Goal: Use online tool/utility

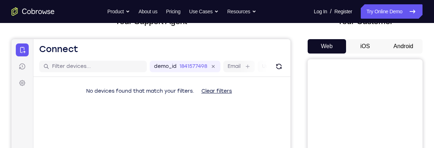
click at [409, 45] on button "Android" at bounding box center [403, 46] width 38 height 14
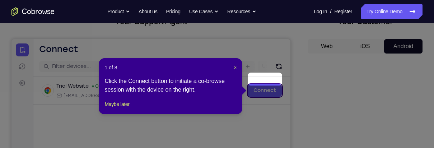
scroll to position [120, 0]
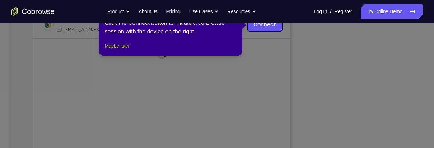
click at [115, 50] on button "Maybe later" at bounding box center [116, 46] width 25 height 9
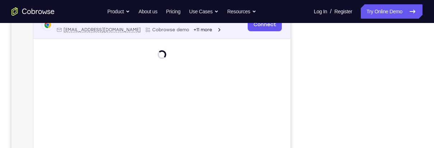
scroll to position [26, 0]
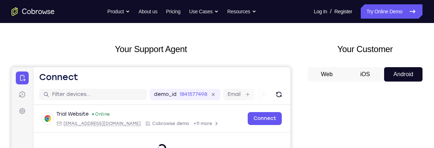
click at [360, 67] on button "iOS" at bounding box center [365, 74] width 38 height 14
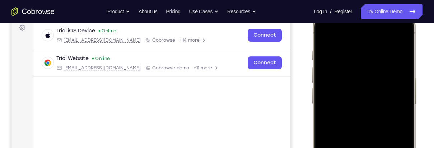
scroll to position [110, 0]
click at [395, 34] on div at bounding box center [363, 115] width 94 height 205
click at [349, 71] on div at bounding box center [363, 115] width 94 height 205
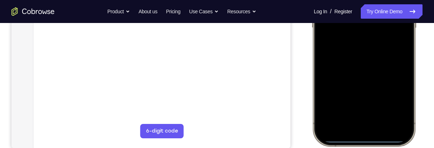
scroll to position [191, 0]
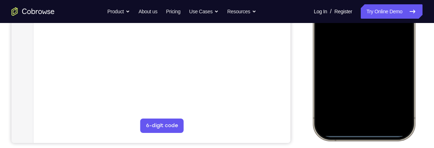
click at [339, 114] on div at bounding box center [363, 34] width 94 height 205
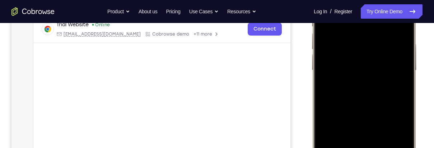
scroll to position [141, 0]
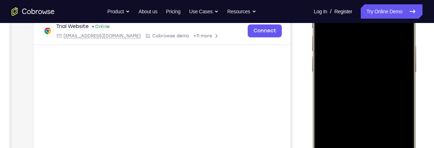
click at [336, 50] on div at bounding box center [363, 83] width 94 height 205
click at [357, 95] on div at bounding box center [363, 83] width 94 height 205
click at [355, 51] on div at bounding box center [363, 83] width 94 height 205
click at [361, 71] on div at bounding box center [363, 83] width 94 height 205
click at [364, 89] on div at bounding box center [363, 83] width 94 height 205
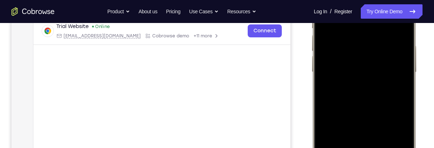
click at [363, 90] on div at bounding box center [363, 83] width 94 height 205
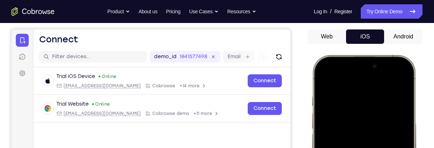
scroll to position [60, 0]
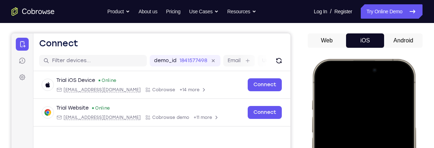
click at [403, 42] on button "Android" at bounding box center [403, 40] width 38 height 14
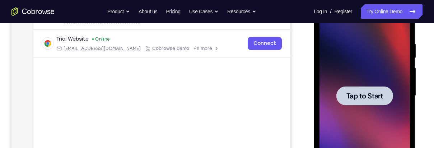
scroll to position [132, 0]
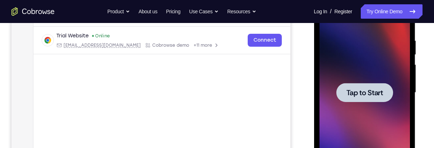
click at [379, 91] on span "Tap to Start" at bounding box center [364, 92] width 37 height 7
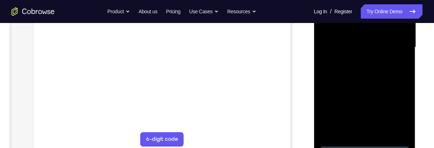
scroll to position [178, 0]
click at [362, 142] on div at bounding box center [364, 46] width 90 height 201
click at [398, 115] on div at bounding box center [364, 46] width 90 height 201
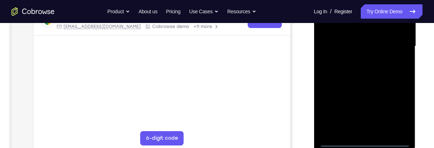
scroll to position [119, 0]
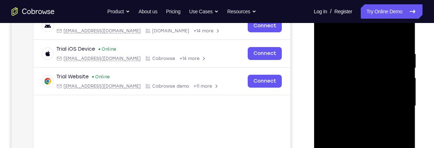
click at [356, 40] on div at bounding box center [364, 105] width 90 height 201
click at [357, 36] on div at bounding box center [364, 105] width 90 height 201
click at [395, 103] on div at bounding box center [364, 105] width 90 height 201
click at [357, 119] on div at bounding box center [364, 105] width 90 height 201
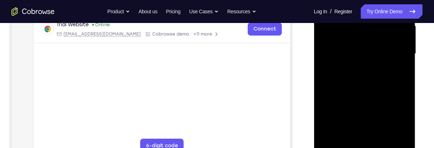
scroll to position [175, 0]
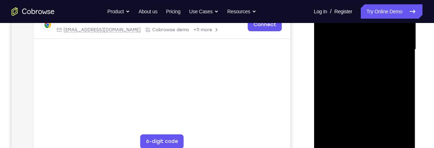
click at [359, 85] on div at bounding box center [364, 49] width 90 height 201
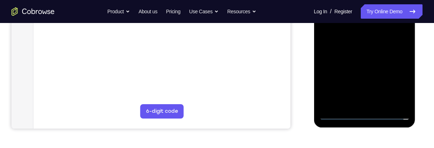
scroll to position [149, 0]
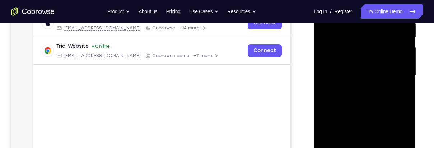
click at [357, 41] on div at bounding box center [364, 75] width 90 height 201
click at [364, 58] on div at bounding box center [364, 75] width 90 height 201
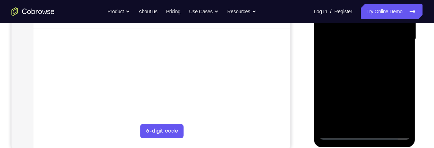
scroll to position [186, 0]
click at [363, 134] on div at bounding box center [364, 38] width 90 height 201
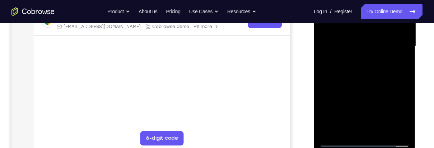
scroll to position [167, 0]
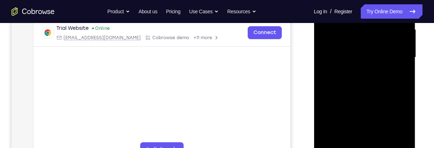
click at [332, 48] on div at bounding box center [364, 57] width 90 height 201
click at [339, 77] on div at bounding box center [364, 57] width 90 height 201
click at [345, 143] on div at bounding box center [364, 57] width 90 height 201
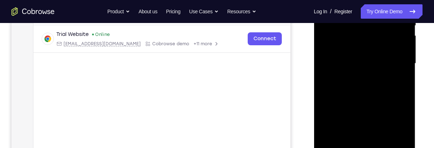
scroll to position [152, 0]
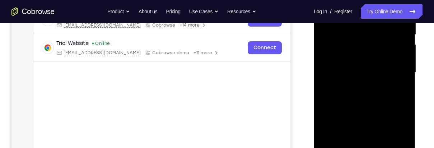
click at [331, 47] on div at bounding box center [364, 72] width 90 height 201
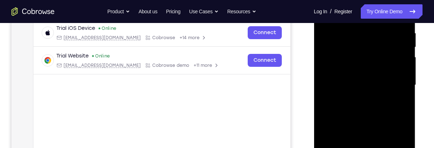
scroll to position [139, 0]
click at [330, 41] on div at bounding box center [364, 85] width 90 height 201
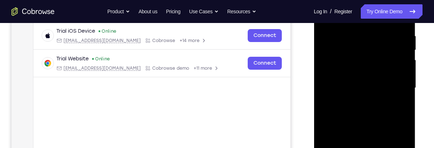
scroll to position [133, 0]
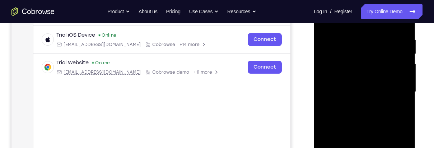
click at [330, 69] on div at bounding box center [364, 91] width 90 height 201
click at [384, 109] on div at bounding box center [364, 91] width 90 height 201
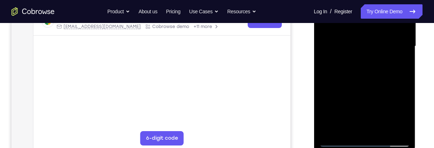
scroll to position [181, 0]
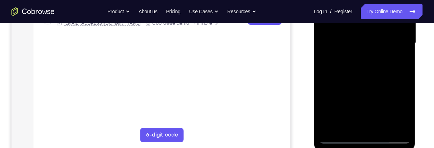
click at [395, 123] on div at bounding box center [364, 43] width 90 height 201
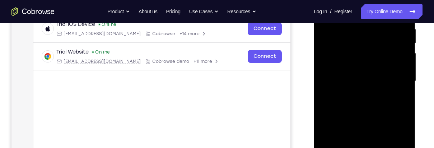
scroll to position [121, 0]
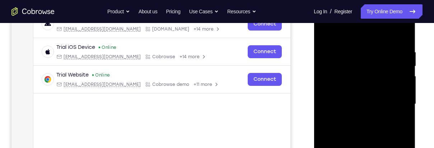
click at [394, 121] on div at bounding box center [364, 104] width 90 height 201
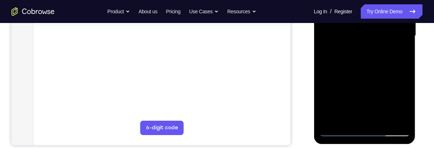
scroll to position [190, 0]
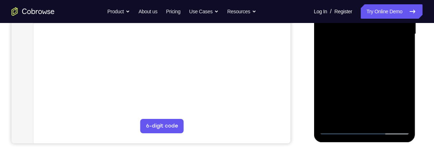
click at [395, 116] on div at bounding box center [364, 34] width 90 height 201
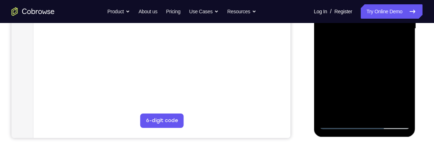
scroll to position [196, 0]
click at [395, 110] on div at bounding box center [364, 28] width 90 height 201
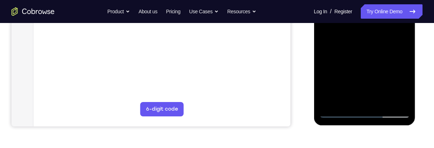
scroll to position [211, 0]
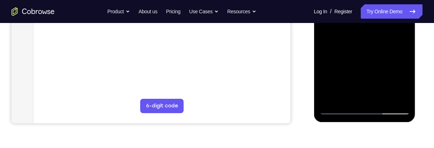
click at [350, 98] on div at bounding box center [364, 14] width 90 height 201
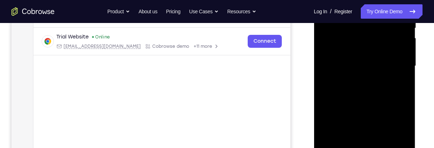
scroll to position [128, 0]
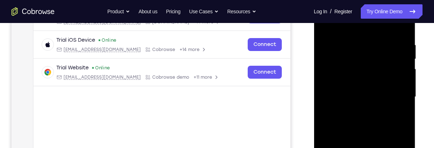
click at [367, 52] on div at bounding box center [364, 96] width 90 height 201
click at [366, 56] on div at bounding box center [364, 96] width 90 height 201
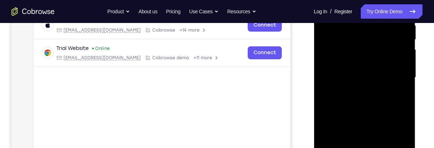
scroll to position [148, 0]
click at [347, 110] on div at bounding box center [364, 76] width 90 height 201
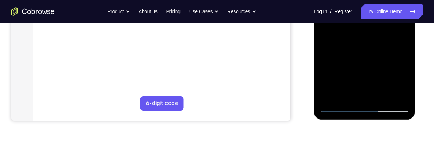
scroll to position [214, 0]
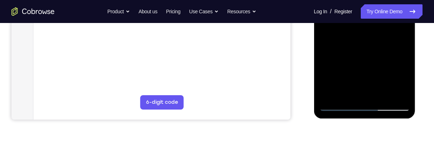
click at [388, 107] on div at bounding box center [364, 10] width 90 height 201
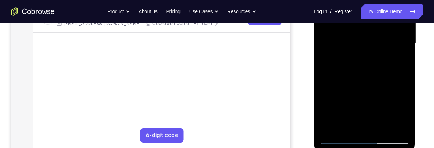
scroll to position [180, 0]
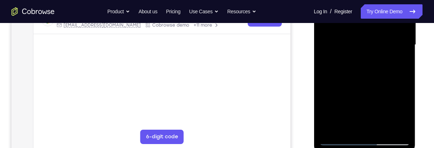
click at [350, 60] on div at bounding box center [364, 44] width 90 height 201
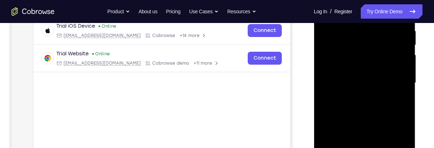
scroll to position [139, 0]
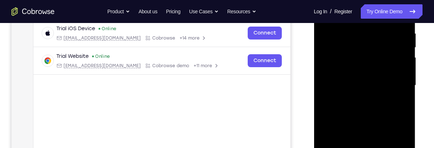
click at [336, 51] on div at bounding box center [364, 85] width 90 height 201
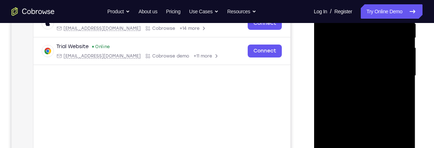
scroll to position [156, 0]
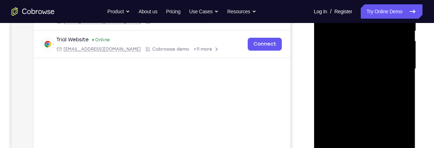
click at [360, 102] on div at bounding box center [364, 68] width 90 height 201
click at [331, 65] on div at bounding box center [364, 68] width 90 height 201
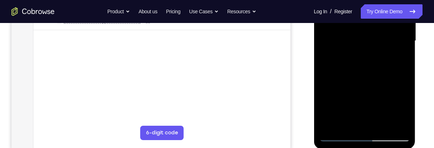
scroll to position [191, 0]
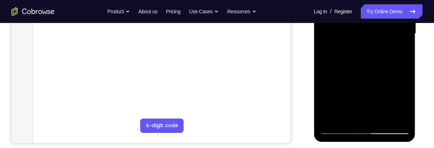
click at [369, 63] on div at bounding box center [364, 33] width 90 height 201
click at [380, 113] on div at bounding box center [364, 33] width 90 height 201
click at [366, 70] on div at bounding box center [364, 33] width 90 height 201
click at [349, 46] on div at bounding box center [364, 33] width 90 height 201
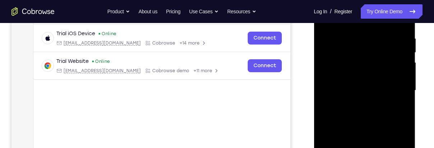
scroll to position [132, 0]
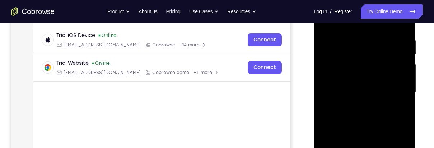
click at [348, 60] on div at bounding box center [364, 92] width 90 height 201
click at [391, 89] on div at bounding box center [364, 92] width 90 height 201
click at [395, 89] on div at bounding box center [364, 92] width 90 height 201
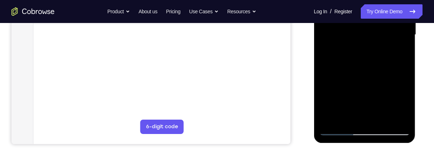
scroll to position [194, 0]
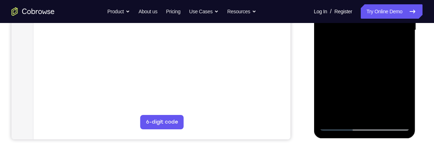
click at [403, 98] on div at bounding box center [364, 30] width 90 height 201
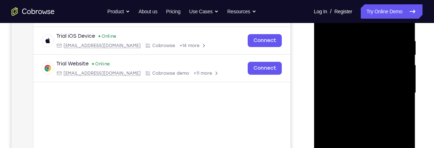
scroll to position [115, 0]
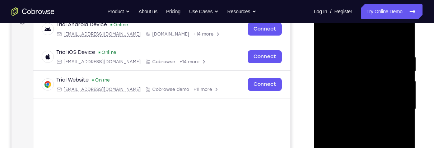
click at [324, 37] on div at bounding box center [364, 109] width 90 height 201
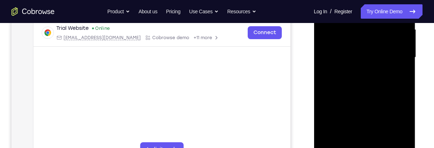
scroll to position [171, 0]
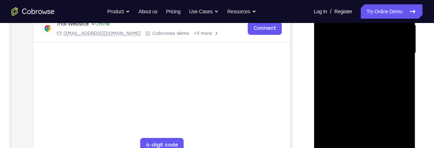
click at [348, 80] on div at bounding box center [364, 53] width 90 height 201
click at [400, 72] on div at bounding box center [364, 53] width 90 height 201
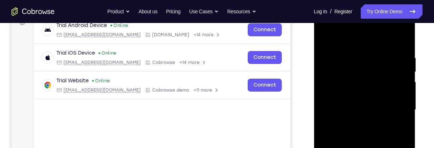
scroll to position [117, 0]
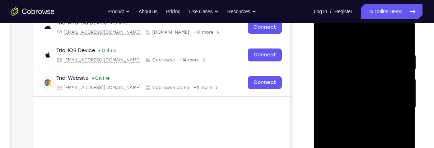
click at [323, 35] on div at bounding box center [364, 107] width 90 height 201
click at [338, 112] on div at bounding box center [364, 107] width 90 height 201
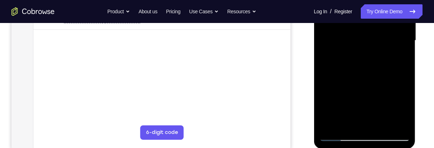
scroll to position [185, 0]
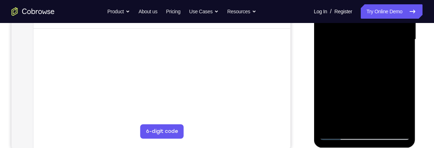
click at [328, 119] on div at bounding box center [364, 39] width 90 height 201
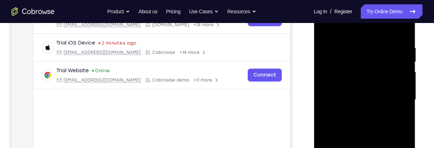
scroll to position [125, 0]
click at [322, 29] on div at bounding box center [364, 99] width 90 height 201
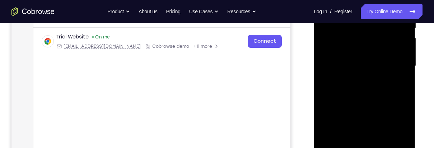
scroll to position [177, 0]
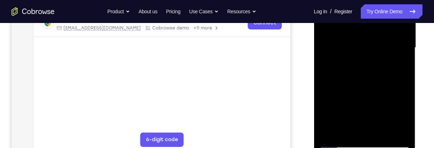
click at [342, 66] on div at bounding box center [364, 47] width 90 height 201
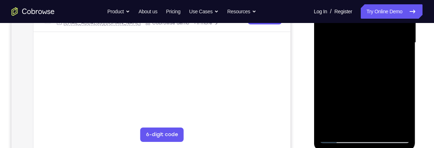
scroll to position [181, 0]
click at [338, 126] on div at bounding box center [364, 43] width 90 height 201
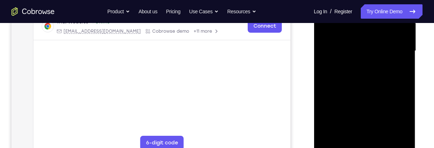
scroll to position [169, 0]
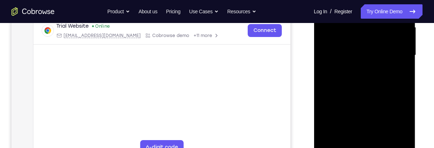
click at [403, 124] on div at bounding box center [364, 55] width 90 height 201
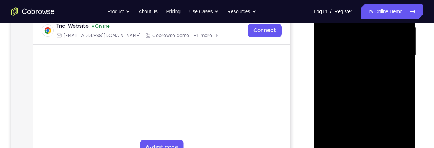
click at [403, 124] on div at bounding box center [364, 55] width 90 height 201
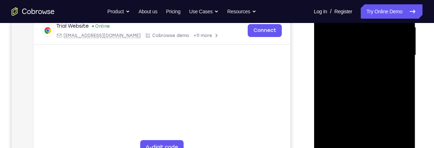
click at [403, 124] on div at bounding box center [364, 55] width 90 height 201
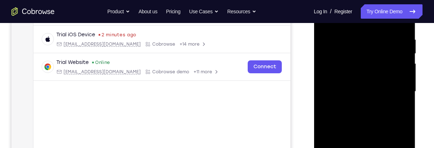
scroll to position [123, 0]
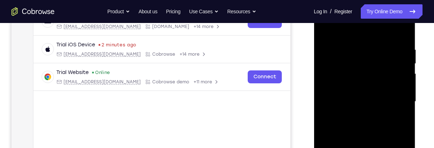
click at [324, 29] on div at bounding box center [364, 101] width 90 height 201
click at [350, 135] on div at bounding box center [364, 101] width 90 height 201
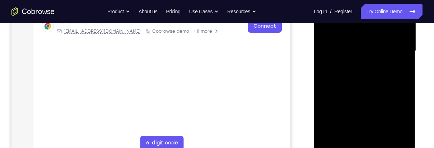
scroll to position [180, 0]
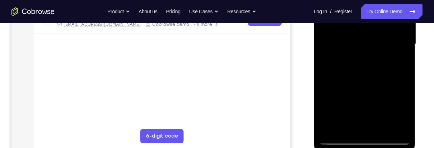
click at [342, 124] on div at bounding box center [364, 44] width 90 height 201
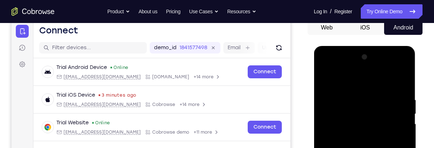
scroll to position [70, 0]
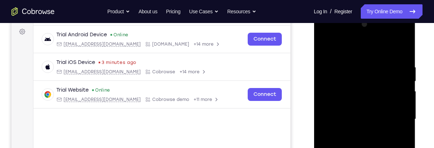
scroll to position [104, 0]
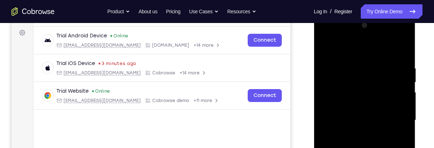
click at [326, 49] on div at bounding box center [364, 120] width 90 height 201
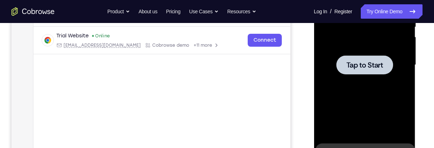
click at [346, 69] on span "Tap to Start" at bounding box center [364, 64] width 37 height 7
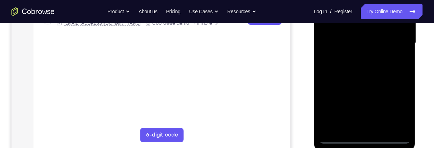
scroll to position [181, 0]
click at [361, 137] on div at bounding box center [364, 43] width 90 height 201
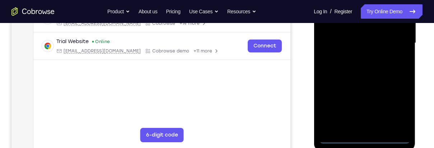
click at [393, 108] on div at bounding box center [364, 43] width 90 height 201
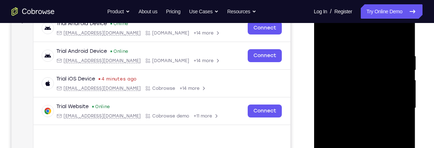
scroll to position [117, 0]
click at [337, 38] on div at bounding box center [364, 107] width 90 height 201
click at [393, 109] on div at bounding box center [364, 107] width 90 height 201
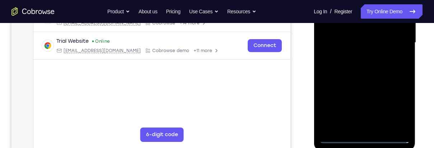
scroll to position [190, 0]
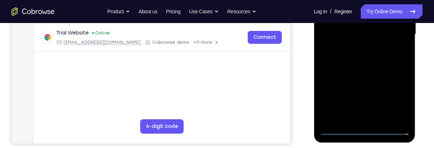
click at [351, 122] on div at bounding box center [364, 34] width 90 height 201
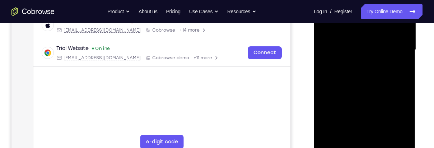
scroll to position [198, 0]
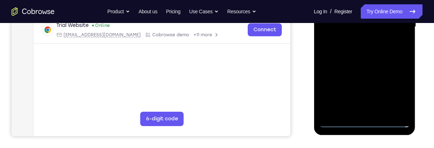
click at [349, 111] on div at bounding box center [364, 26] width 90 height 201
click at [353, 113] on div at bounding box center [364, 26] width 90 height 201
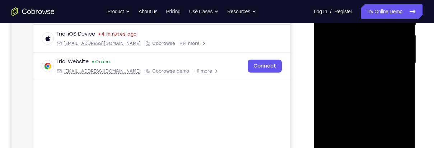
scroll to position [162, 0]
click at [334, 58] on div at bounding box center [364, 62] width 90 height 201
click at [352, 48] on div at bounding box center [364, 62] width 90 height 201
click at [360, 62] on div at bounding box center [364, 62] width 90 height 201
click at [369, 85] on div at bounding box center [364, 62] width 90 height 201
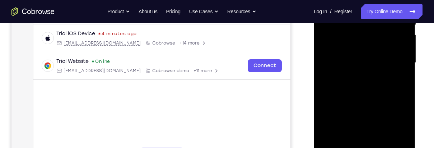
click at [368, 99] on div at bounding box center [364, 62] width 90 height 201
click at [358, 28] on div at bounding box center [364, 62] width 90 height 201
click at [337, 43] on div at bounding box center [364, 62] width 90 height 201
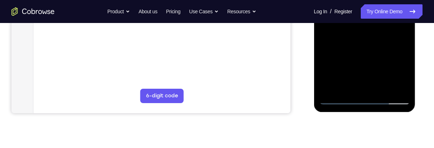
scroll to position [222, 0]
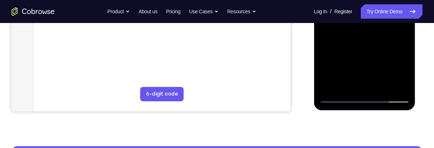
click at [365, 97] on div at bounding box center [364, 2] width 90 height 201
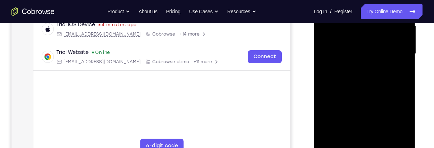
scroll to position [171, 0]
click at [330, 44] on div at bounding box center [364, 53] width 90 height 201
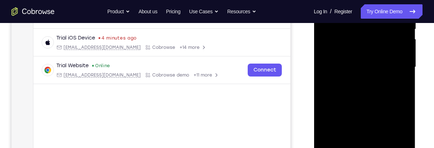
click at [337, 89] on div at bounding box center [364, 67] width 90 height 201
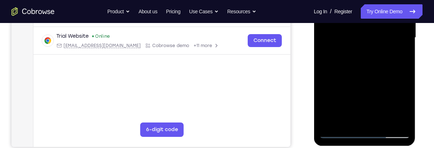
scroll to position [187, 0]
click at [352, 121] on div at bounding box center [364, 37] width 90 height 201
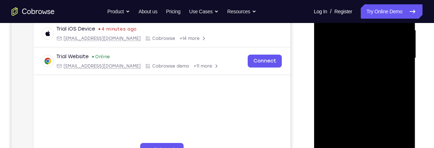
scroll to position [167, 0]
click at [328, 35] on div at bounding box center [364, 57] width 90 height 201
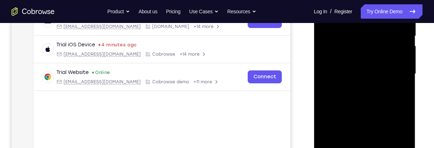
scroll to position [134, 0]
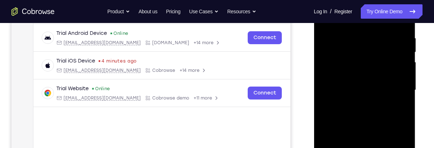
click at [332, 43] on div at bounding box center [364, 90] width 90 height 201
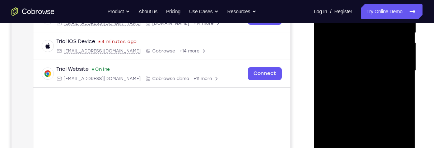
scroll to position [154, 0]
click at [335, 45] on div at bounding box center [364, 70] width 90 height 201
click at [391, 85] on div at bounding box center [364, 70] width 90 height 201
click at [395, 90] on div at bounding box center [364, 70] width 90 height 201
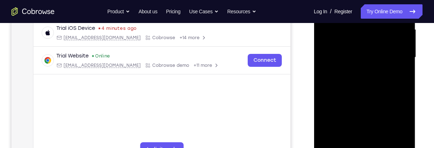
scroll to position [174, 0]
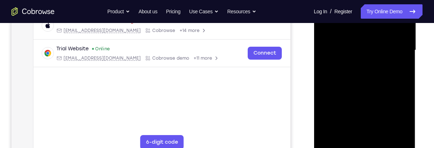
click at [388, 130] on div at bounding box center [364, 50] width 90 height 201
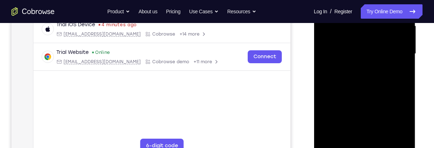
scroll to position [180, 0]
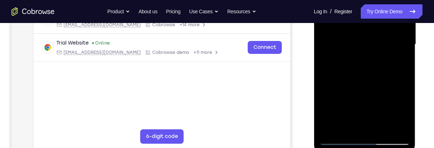
click at [393, 129] on div at bounding box center [364, 44] width 90 height 201
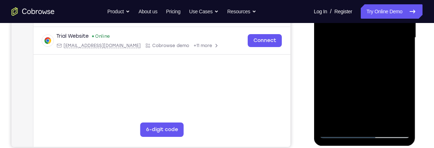
scroll to position [188, 0]
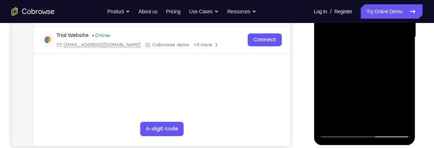
click at [343, 123] on div at bounding box center [364, 37] width 90 height 201
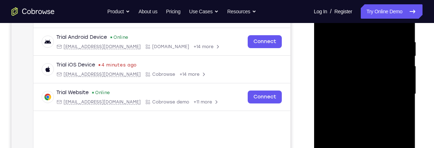
scroll to position [127, 0]
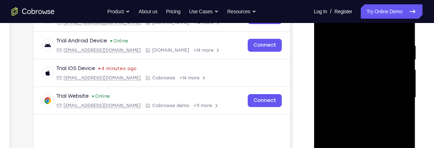
click at [335, 53] on div at bounding box center [364, 97] width 90 height 201
click at [343, 55] on div at bounding box center [364, 97] width 90 height 201
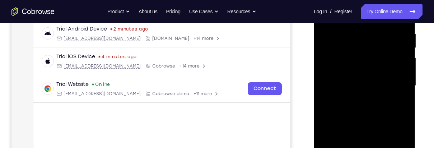
scroll to position [141, 0]
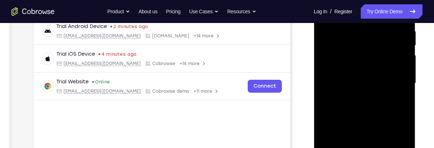
click at [346, 115] on div at bounding box center [364, 83] width 90 height 201
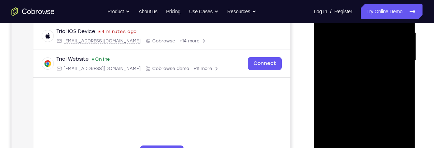
scroll to position [179, 0]
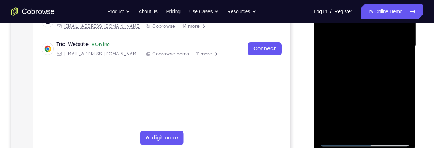
click at [386, 143] on div at bounding box center [364, 45] width 90 height 201
click at [321, 56] on div at bounding box center [364, 45] width 90 height 201
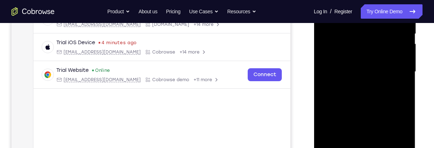
scroll to position [139, 0]
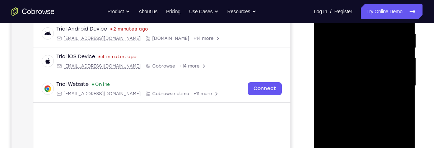
click at [334, 52] on div at bounding box center [364, 85] width 90 height 201
click at [363, 118] on div at bounding box center [364, 85] width 90 height 201
click at [330, 80] on div at bounding box center [364, 85] width 90 height 201
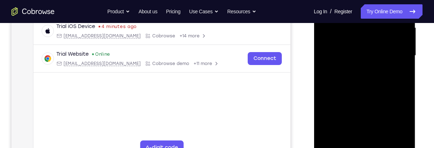
scroll to position [174, 0]
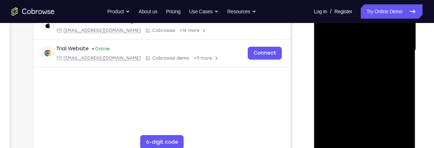
click at [337, 76] on div at bounding box center [364, 50] width 90 height 201
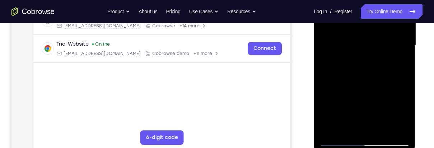
scroll to position [185, 0]
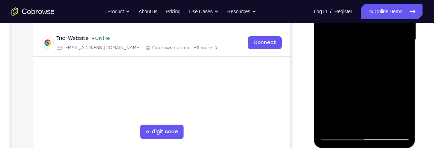
click at [379, 124] on div at bounding box center [364, 39] width 90 height 201
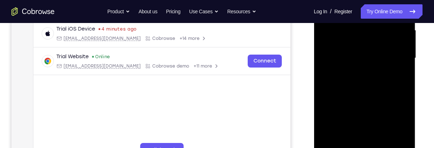
scroll to position [163, 0]
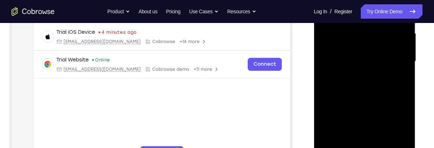
click at [345, 99] on div at bounding box center [364, 61] width 90 height 201
click at [341, 58] on div at bounding box center [364, 61] width 90 height 201
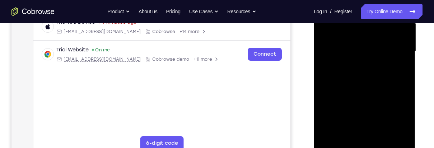
scroll to position [174, 0]
click at [400, 119] on div at bounding box center [364, 51] width 90 height 201
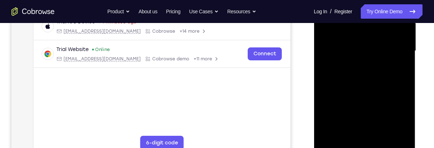
click at [403, 122] on div at bounding box center [364, 51] width 90 height 201
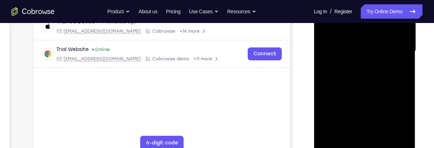
click at [403, 122] on div at bounding box center [364, 51] width 90 height 201
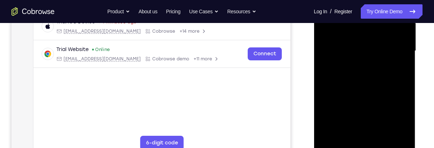
click at [403, 122] on div at bounding box center [364, 51] width 90 height 201
click at [363, 84] on div at bounding box center [364, 51] width 90 height 201
click at [362, 82] on div at bounding box center [364, 51] width 90 height 201
click at [401, 121] on div at bounding box center [364, 51] width 90 height 201
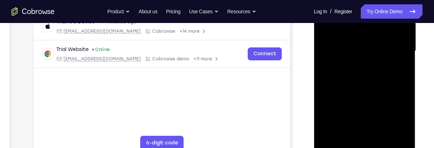
click at [401, 121] on div at bounding box center [364, 51] width 90 height 201
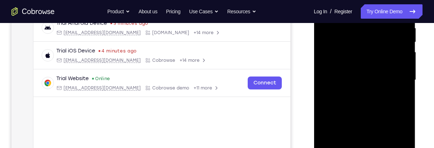
scroll to position [145, 0]
click at [340, 74] on div at bounding box center [364, 79] width 90 height 201
click at [356, 137] on div at bounding box center [364, 79] width 90 height 201
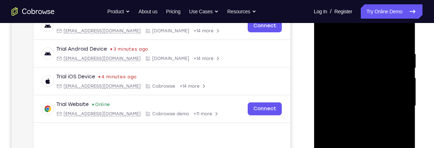
scroll to position [115, 0]
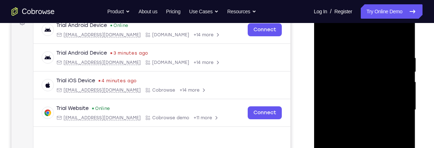
click at [325, 40] on div at bounding box center [364, 109] width 90 height 201
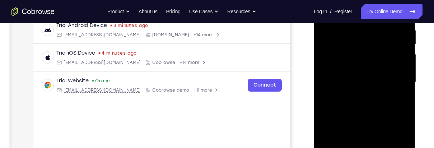
scroll to position [143, 0]
click at [348, 77] on div at bounding box center [364, 81] width 90 height 201
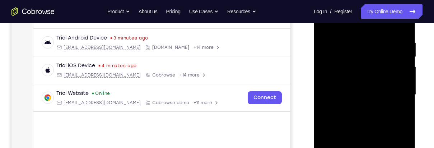
scroll to position [130, 0]
click at [325, 23] on div at bounding box center [364, 94] width 90 height 201
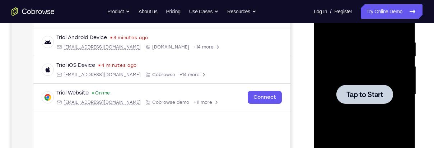
click at [358, 86] on div at bounding box center [364, 94] width 57 height 19
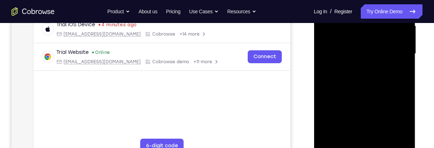
scroll to position [171, 0]
click at [364, 147] on div at bounding box center [364, 53] width 90 height 201
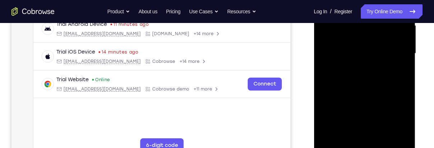
click at [395, 120] on div at bounding box center [364, 53] width 90 height 201
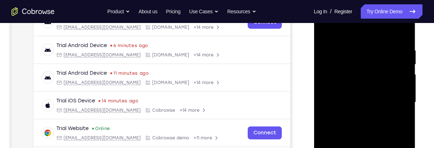
scroll to position [122, 0]
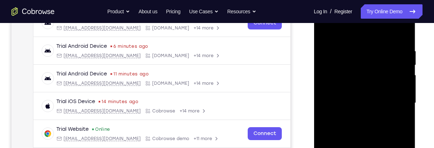
click at [354, 33] on div at bounding box center [364, 103] width 90 height 201
click at [395, 100] on div at bounding box center [364, 103] width 90 height 201
click at [357, 116] on div at bounding box center [364, 103] width 90 height 201
click at [362, 138] on div at bounding box center [364, 103] width 90 height 201
click at [366, 70] on div at bounding box center [364, 103] width 90 height 201
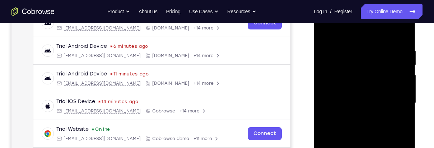
click at [360, 83] on div at bounding box center [364, 103] width 90 height 201
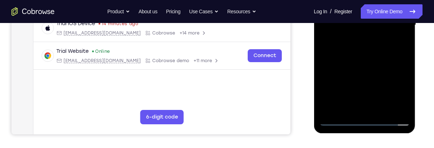
scroll to position [201, 0]
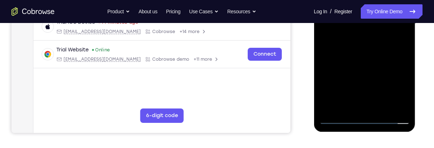
click at [363, 118] on div at bounding box center [364, 23] width 90 height 201
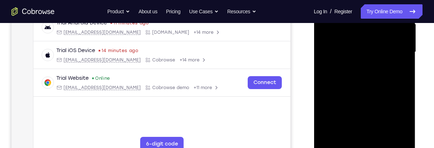
scroll to position [170, 0]
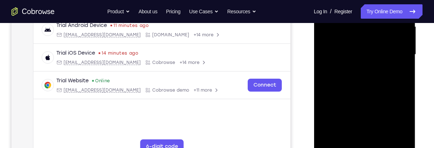
click at [328, 49] on div at bounding box center [364, 54] width 90 height 201
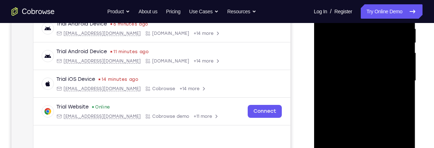
scroll to position [142, 0]
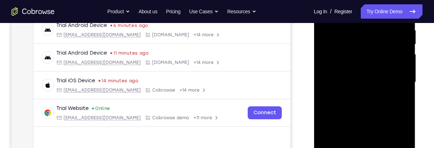
click at [344, 105] on div at bounding box center [364, 82] width 90 height 201
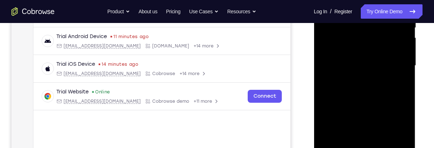
scroll to position [167, 0]
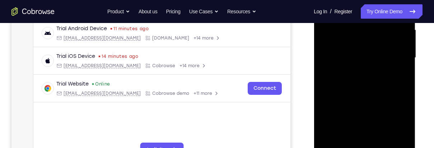
click at [345, 143] on div at bounding box center [364, 57] width 90 height 201
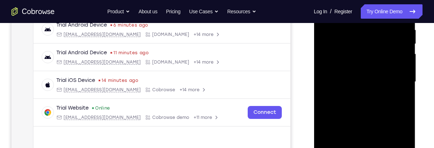
scroll to position [142, 0]
click at [330, 58] on div at bounding box center [364, 82] width 90 height 201
click at [328, 37] on div at bounding box center [364, 82] width 90 height 201
click at [331, 55] on div at bounding box center [364, 82] width 90 height 201
click at [396, 101] on div at bounding box center [364, 82] width 90 height 201
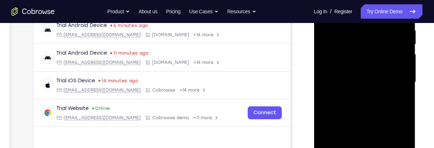
click at [397, 99] on div at bounding box center [364, 82] width 90 height 201
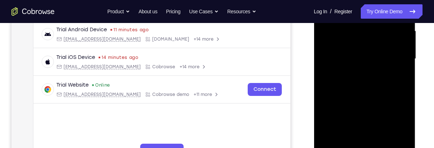
scroll to position [191, 0]
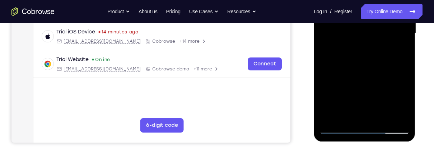
click at [392, 115] on div at bounding box center [364, 33] width 90 height 201
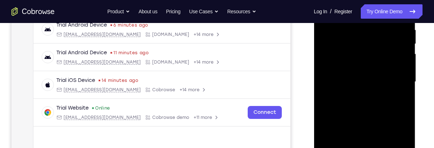
scroll to position [185, 0]
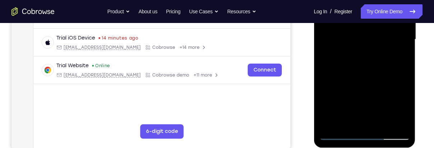
click at [392, 120] on div at bounding box center [364, 39] width 90 height 201
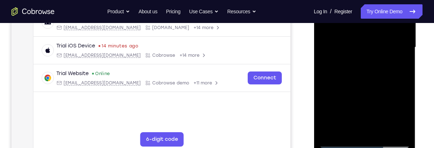
scroll to position [174, 0]
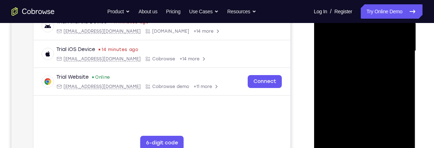
click at [343, 136] on div at bounding box center [364, 51] width 90 height 201
click at [392, 118] on div at bounding box center [364, 51] width 90 height 201
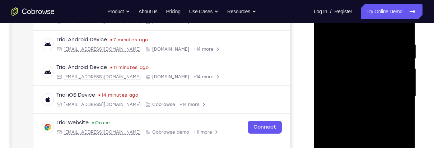
click at [340, 57] on div at bounding box center [364, 96] width 90 height 201
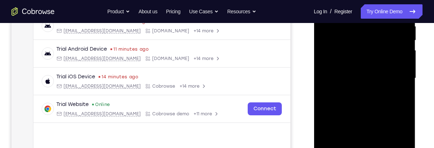
scroll to position [157, 0]
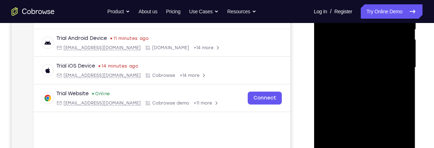
click at [346, 100] on div at bounding box center [364, 67] width 90 height 201
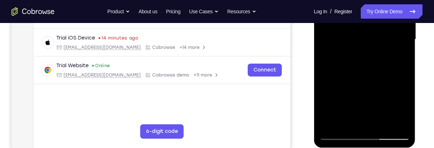
scroll to position [221, 0]
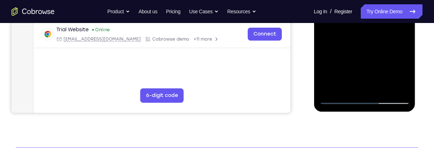
click at [384, 99] on div at bounding box center [364, 3] width 90 height 201
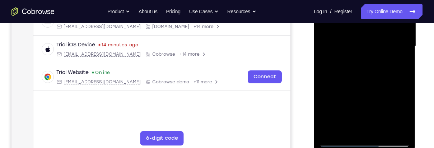
scroll to position [180, 0]
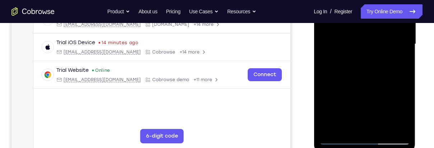
click at [358, 56] on div at bounding box center [364, 44] width 90 height 201
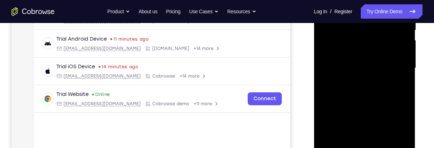
scroll to position [145, 0]
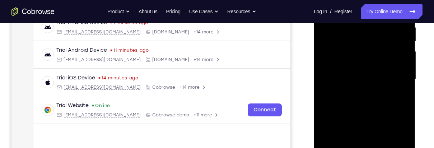
click at [328, 47] on div at bounding box center [364, 79] width 90 height 201
click at [358, 114] on div at bounding box center [364, 79] width 90 height 201
click at [327, 70] on div at bounding box center [364, 79] width 90 height 201
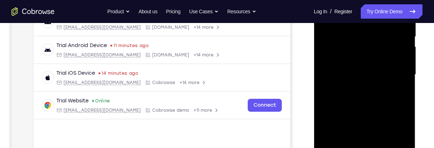
scroll to position [150, 0]
click at [340, 106] on div at bounding box center [364, 75] width 90 height 201
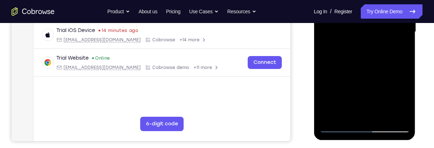
scroll to position [203, 0]
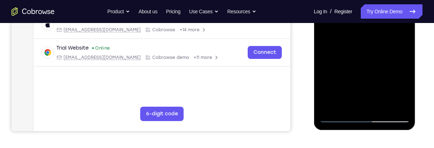
click at [379, 105] on div at bounding box center [364, 21] width 90 height 201
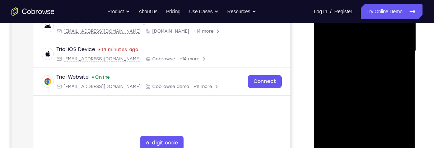
scroll to position [173, 0]
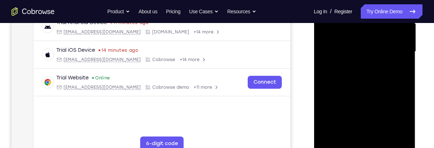
click at [337, 92] on div at bounding box center [364, 51] width 90 height 201
click at [342, 56] on div at bounding box center [364, 51] width 90 height 201
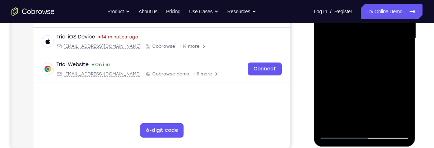
click at [336, 75] on div at bounding box center [364, 38] width 90 height 201
click at [391, 77] on div at bounding box center [364, 38] width 90 height 201
click at [392, 82] on div at bounding box center [364, 38] width 90 height 201
click at [391, 75] on div at bounding box center [364, 38] width 90 height 201
click at [392, 81] on div at bounding box center [364, 38] width 90 height 201
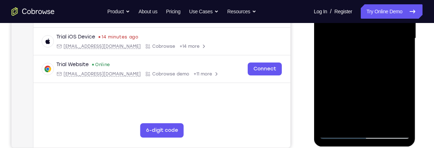
click at [394, 79] on div at bounding box center [364, 38] width 90 height 201
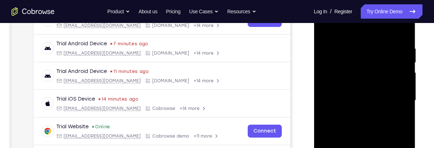
scroll to position [124, 0]
click at [322, 33] on div at bounding box center [364, 100] width 90 height 201
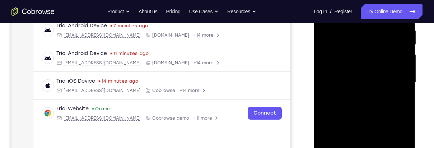
scroll to position [153, 0]
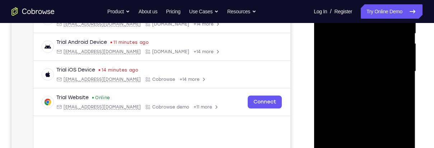
click at [342, 100] on div at bounding box center [364, 71] width 90 height 201
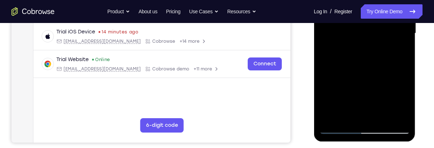
scroll to position [195, 0]
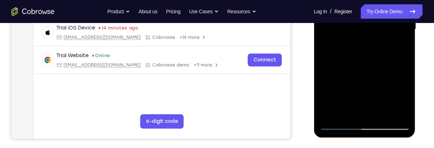
click at [334, 112] on div at bounding box center [364, 29] width 90 height 201
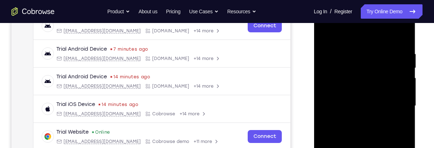
scroll to position [121, 0]
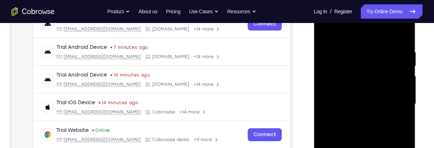
click at [326, 35] on div at bounding box center [364, 104] width 90 height 201
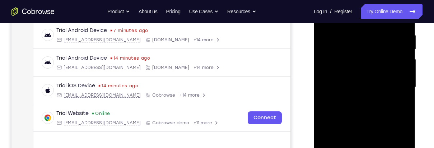
scroll to position [147, 0]
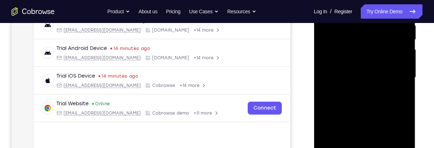
click at [341, 74] on div at bounding box center [364, 77] width 90 height 201
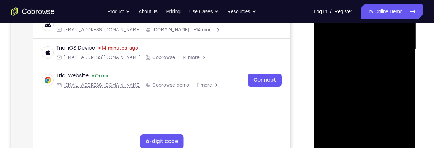
scroll to position [178, 0]
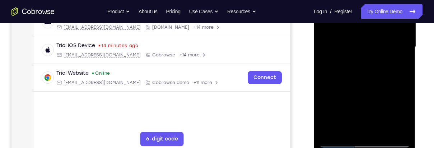
click at [337, 129] on div at bounding box center [364, 47] width 90 height 201
click at [346, 127] on div at bounding box center [364, 47] width 90 height 201
click at [383, 89] on div at bounding box center [364, 47] width 90 height 201
click at [382, 91] on div at bounding box center [364, 47] width 90 height 201
click at [401, 132] on div at bounding box center [364, 47] width 90 height 201
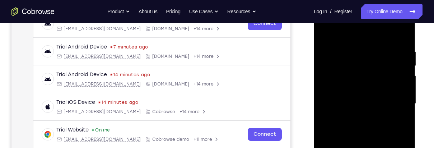
scroll to position [122, 0]
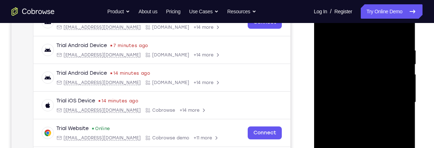
click at [324, 32] on div at bounding box center [364, 102] width 90 height 201
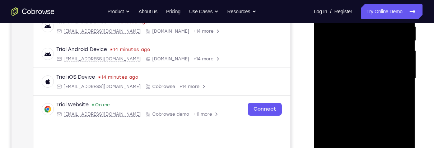
scroll to position [160, 0]
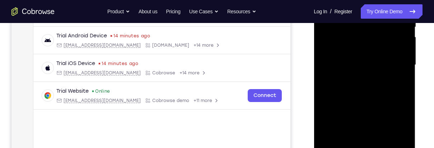
click at [340, 75] on div at bounding box center [364, 64] width 90 height 201
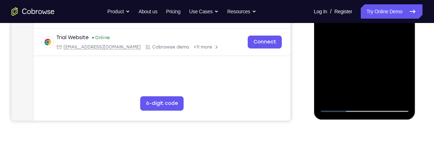
scroll to position [211, 0]
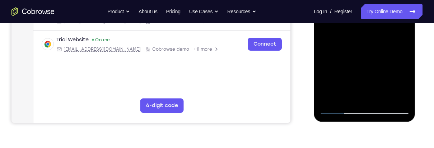
click at [400, 81] on div at bounding box center [364, 13] width 90 height 201
click at [399, 84] on div at bounding box center [364, 13] width 90 height 201
click at [398, 83] on div at bounding box center [364, 13] width 90 height 201
click at [397, 82] on div at bounding box center [364, 13] width 90 height 201
click at [401, 84] on div at bounding box center [364, 13] width 90 height 201
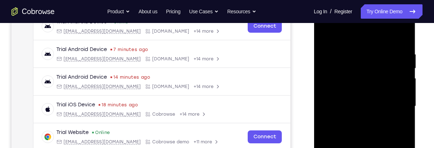
scroll to position [117, 0]
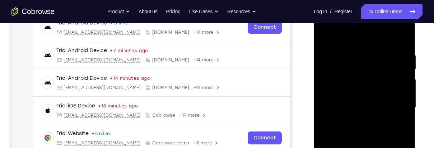
click at [323, 37] on div at bounding box center [364, 107] width 90 height 201
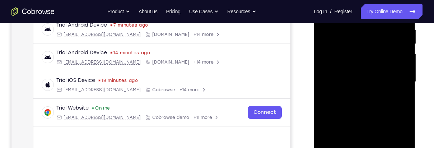
scroll to position [143, 0]
click at [342, 90] on div at bounding box center [364, 81] width 90 height 201
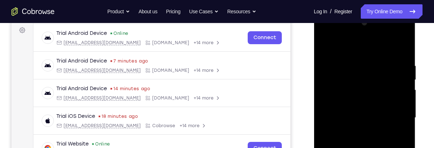
scroll to position [103, 0]
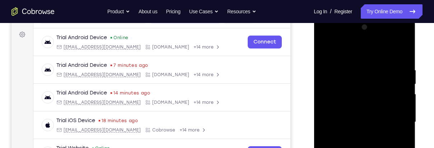
click at [321, 50] on div at bounding box center [364, 122] width 90 height 201
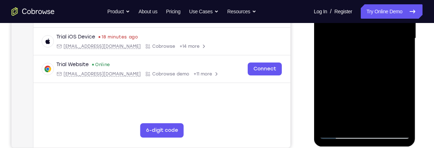
scroll to position [189, 0]
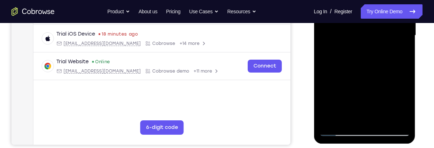
click at [337, 62] on div at bounding box center [364, 35] width 90 height 201
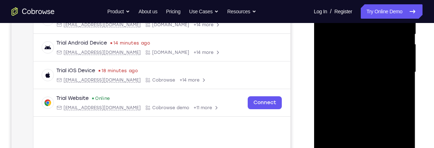
scroll to position [118, 0]
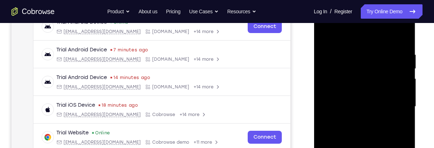
click at [322, 34] on div at bounding box center [364, 106] width 90 height 201
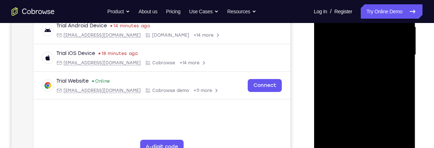
scroll to position [166, 0]
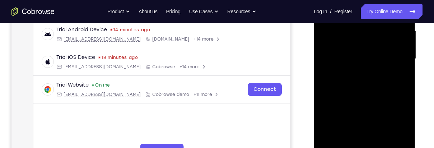
click at [337, 55] on div at bounding box center [364, 58] width 90 height 201
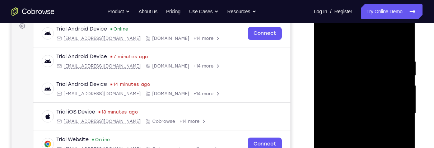
scroll to position [100, 0]
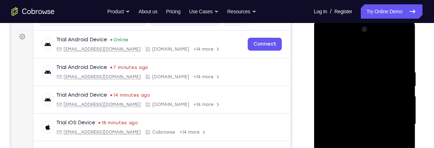
click at [320, 52] on div at bounding box center [364, 124] width 90 height 201
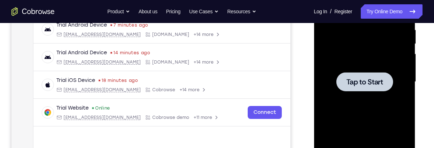
scroll to position [142, 0]
click at [352, 75] on div at bounding box center [364, 81] width 57 height 19
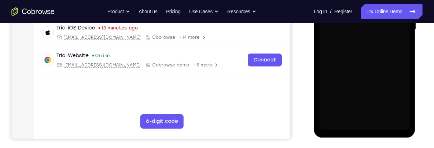
scroll to position [196, 0]
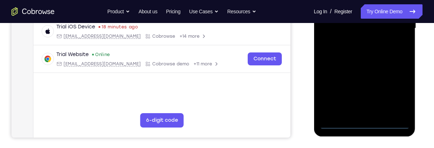
click at [361, 123] on div at bounding box center [364, 28] width 90 height 201
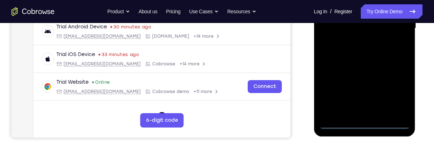
click at [395, 92] on div at bounding box center [364, 28] width 90 height 201
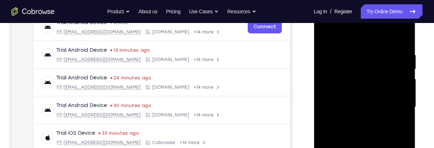
scroll to position [115, 0]
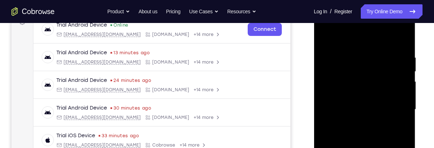
click at [365, 38] on div at bounding box center [364, 109] width 90 height 201
click at [392, 109] on div at bounding box center [364, 109] width 90 height 201
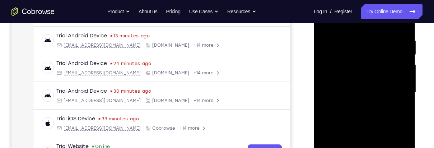
click at [357, 105] on div at bounding box center [364, 92] width 90 height 201
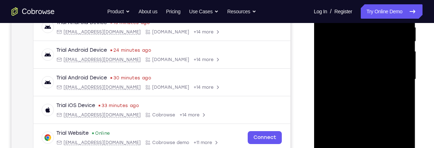
scroll to position [146, 0]
click at [374, 74] on div at bounding box center [364, 78] width 90 height 201
click at [369, 91] on div at bounding box center [364, 78] width 90 height 201
click at [381, 46] on div at bounding box center [364, 78] width 90 height 201
click at [376, 60] on div at bounding box center [364, 78] width 90 height 201
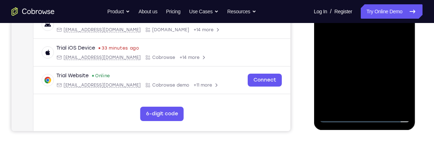
scroll to position [203, 0]
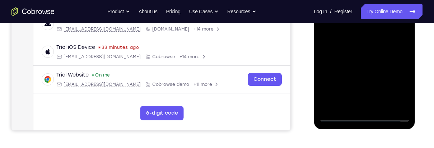
click at [361, 118] on div at bounding box center [364, 21] width 90 height 201
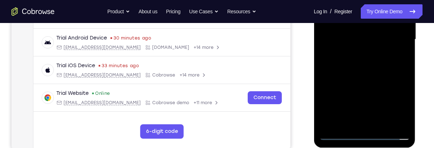
scroll to position [166, 0]
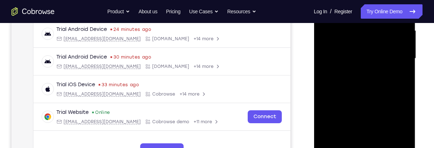
click at [327, 48] on div at bounding box center [364, 58] width 90 height 201
click at [377, 79] on div at bounding box center [364, 58] width 90 height 201
click at [374, 142] on div at bounding box center [364, 58] width 90 height 201
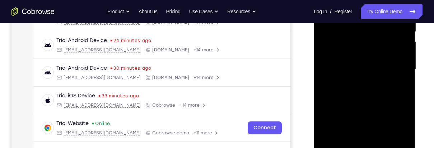
scroll to position [149, 0]
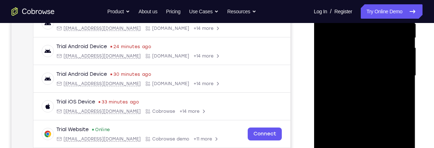
click at [376, 47] on div at bounding box center [364, 75] width 90 height 201
click at [378, 28] on div at bounding box center [364, 75] width 90 height 201
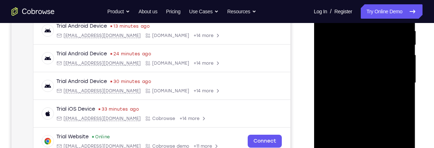
scroll to position [135, 0]
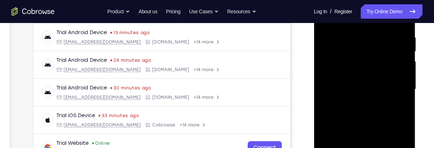
click at [375, 63] on div at bounding box center [364, 89] width 90 height 201
click at [399, 109] on div at bounding box center [364, 89] width 90 height 201
click at [395, 108] on div at bounding box center [364, 89] width 90 height 201
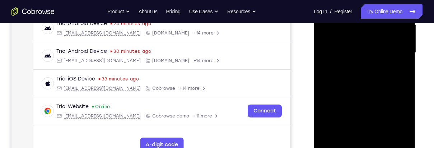
scroll to position [173, 0]
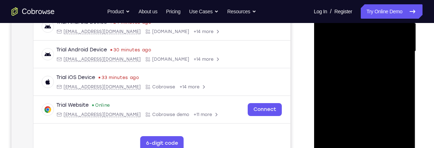
click at [392, 131] on div at bounding box center [364, 51] width 90 height 201
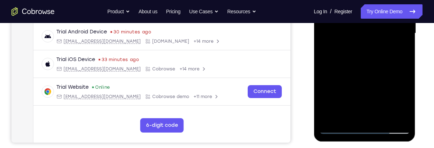
scroll to position [193, 0]
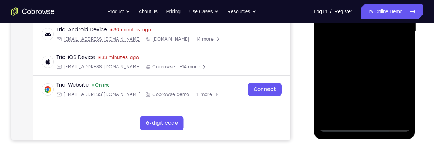
click at [393, 111] on div at bounding box center [364, 31] width 90 height 201
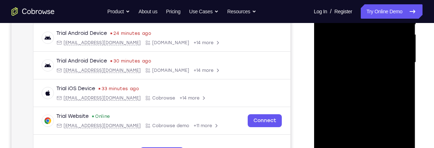
scroll to position [160, 0]
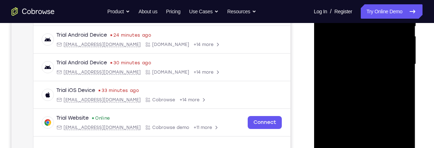
click at [377, 37] on div at bounding box center [364, 64] width 90 height 201
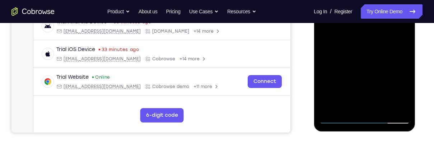
scroll to position [208, 0]
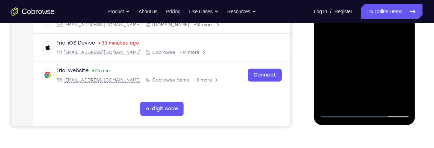
click at [383, 100] on div at bounding box center [364, 16] width 90 height 201
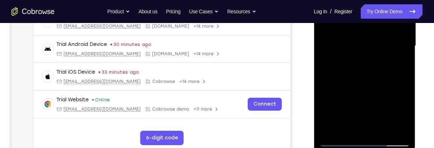
scroll to position [176, 0]
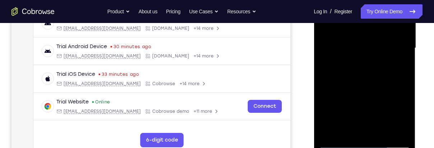
click at [397, 118] on div at bounding box center [364, 48] width 90 height 201
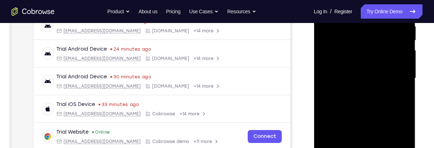
scroll to position [145, 0]
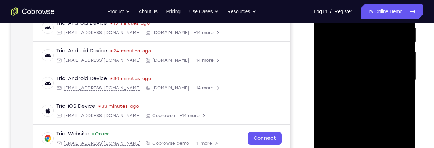
click at [376, 57] on div at bounding box center [364, 80] width 90 height 201
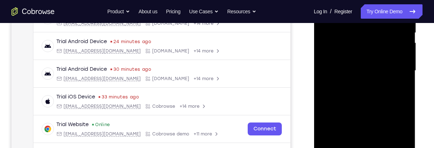
scroll to position [168, 0]
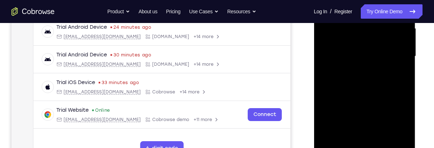
click at [349, 89] on div at bounding box center [364, 56] width 90 height 201
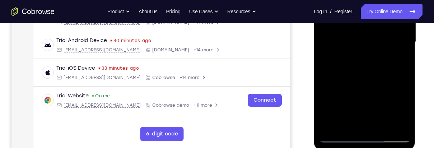
scroll to position [206, 0]
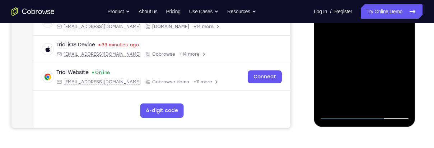
click at [387, 114] on div at bounding box center [364, 18] width 90 height 201
click at [359, 34] on div at bounding box center [364, 18] width 90 height 201
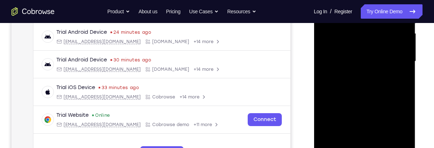
scroll to position [162, 0]
click at [378, 31] on div at bounding box center [364, 62] width 90 height 201
click at [368, 95] on div at bounding box center [364, 62] width 90 height 201
click at [389, 53] on div at bounding box center [364, 62] width 90 height 201
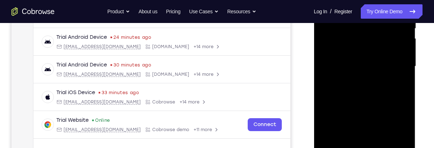
scroll to position [159, 0]
click at [377, 96] on div at bounding box center [364, 65] width 90 height 201
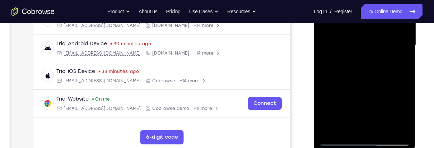
scroll to position [181, 0]
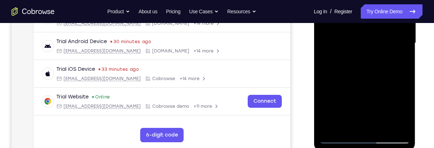
click at [383, 128] on div at bounding box center [364, 43] width 90 height 201
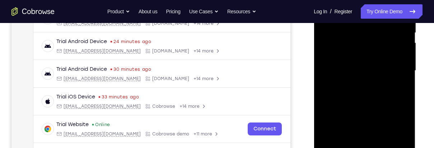
scroll to position [154, 0]
click at [376, 107] on div at bounding box center [364, 71] width 90 height 201
click at [378, 98] on div at bounding box center [364, 71] width 90 height 201
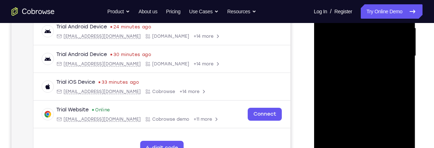
scroll to position [169, 0]
click at [367, 111] on div at bounding box center [364, 55] width 90 height 201
click at [386, 112] on div at bounding box center [364, 55] width 90 height 201
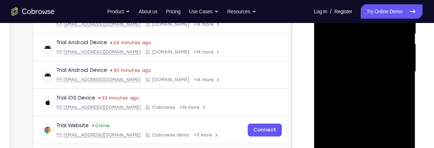
scroll to position [152, 0]
click at [372, 47] on div at bounding box center [364, 72] width 90 height 201
click at [396, 114] on div at bounding box center [364, 72] width 90 height 201
click at [403, 139] on div at bounding box center [364, 72] width 90 height 201
click at [398, 89] on div at bounding box center [364, 72] width 90 height 201
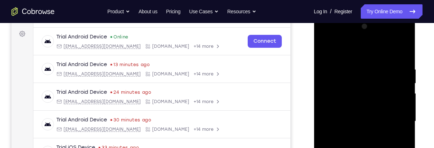
scroll to position [96, 0]
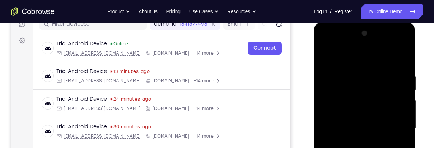
click at [326, 54] on div at bounding box center [364, 128] width 90 height 201
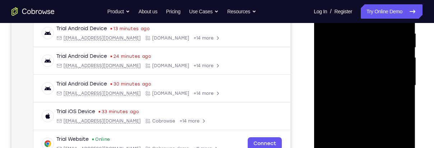
scroll to position [140, 0]
click at [368, 112] on div at bounding box center [364, 85] width 90 height 201
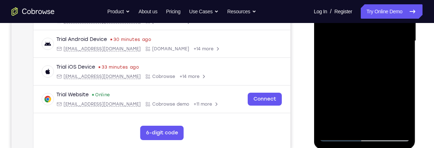
scroll to position [183, 0]
click at [401, 59] on div at bounding box center [364, 41] width 90 height 201
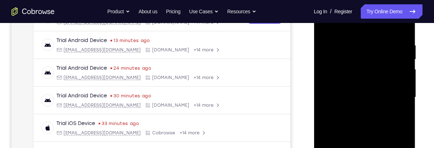
scroll to position [127, 0]
click at [322, 28] on div at bounding box center [364, 97] width 90 height 201
click at [354, 128] on div at bounding box center [364, 97] width 90 height 201
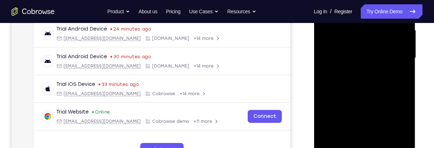
scroll to position [167, 0]
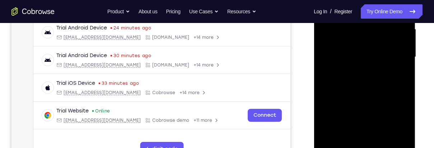
click at [398, 76] on div at bounding box center [364, 57] width 90 height 201
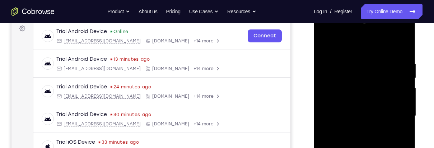
scroll to position [108, 0]
click at [327, 43] on div at bounding box center [364, 116] width 90 height 201
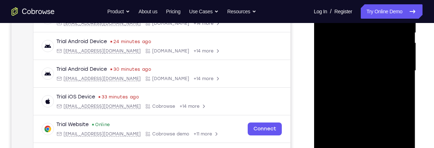
scroll to position [158, 0]
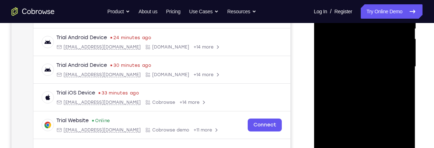
click at [383, 76] on div at bounding box center [364, 66] width 90 height 201
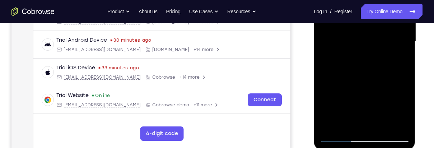
scroll to position [184, 0]
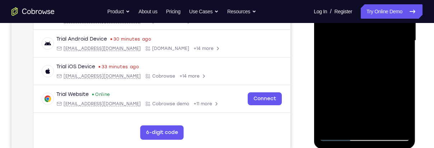
click at [342, 123] on div at bounding box center [364, 40] width 90 height 201
click at [348, 124] on div at bounding box center [364, 40] width 90 height 201
click at [384, 83] on div at bounding box center [364, 40] width 90 height 201
click at [400, 56] on div at bounding box center [364, 40] width 90 height 201
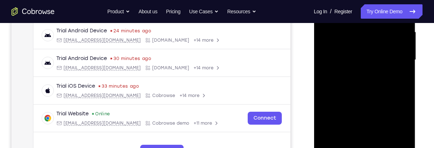
scroll to position [166, 0]
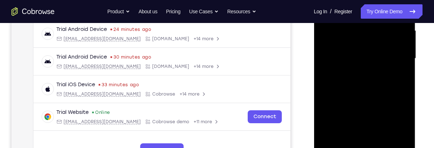
click at [397, 77] on div at bounding box center [364, 58] width 90 height 201
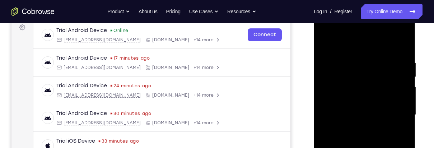
scroll to position [108, 0]
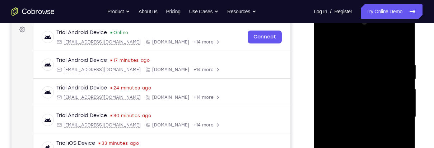
click at [325, 47] on div at bounding box center [364, 116] width 90 height 201
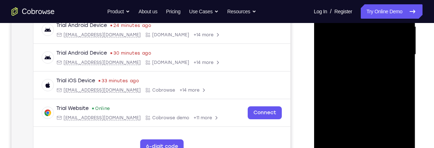
scroll to position [192, 0]
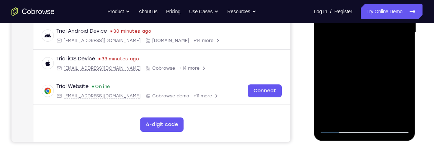
click at [359, 59] on div at bounding box center [364, 32] width 90 height 201
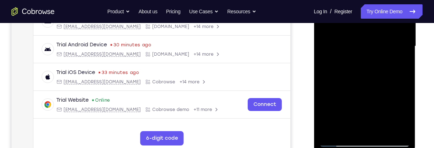
scroll to position [193, 0]
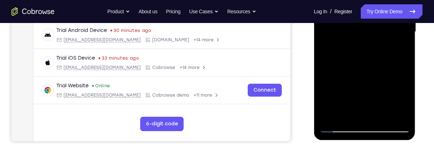
click at [399, 47] on div at bounding box center [364, 31] width 90 height 201
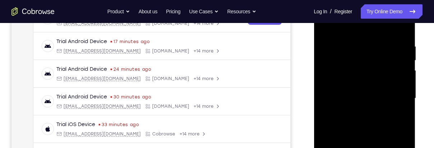
scroll to position [106, 0]
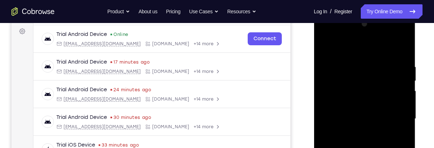
click at [321, 46] on div at bounding box center [364, 118] width 90 height 201
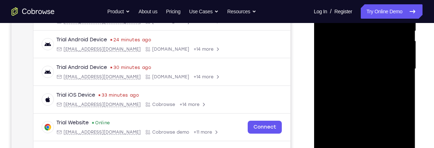
scroll to position [157, 0]
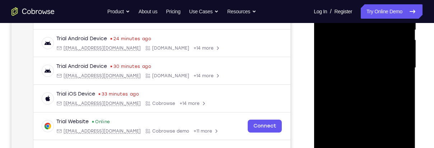
click at [360, 81] on div at bounding box center [364, 67] width 90 height 201
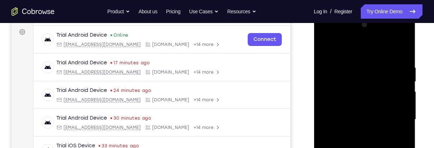
scroll to position [105, 0]
click at [321, 49] on div at bounding box center [364, 119] width 90 height 201
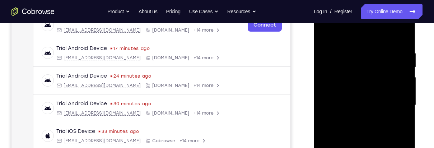
scroll to position [121, 0]
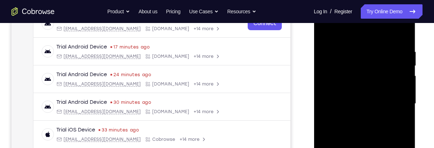
click at [320, 33] on div at bounding box center [364, 103] width 90 height 201
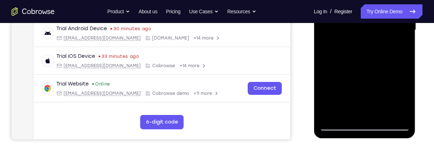
scroll to position [195, 0]
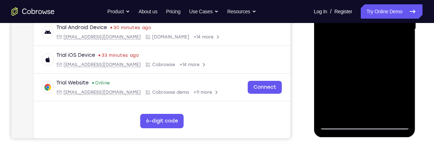
click at [375, 112] on div at bounding box center [364, 29] width 90 height 201
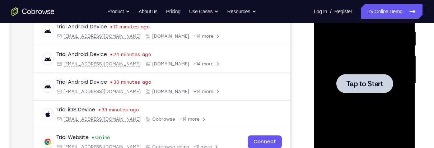
scroll to position [140, 0]
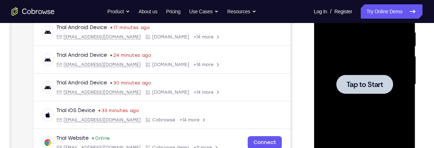
click at [359, 82] on span "Tap to Start" at bounding box center [364, 84] width 37 height 7
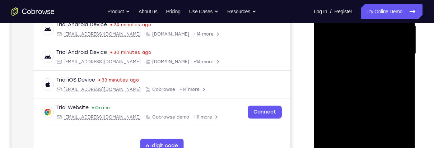
scroll to position [176, 0]
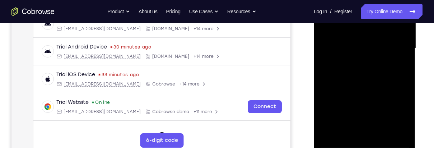
click at [358, 145] on div at bounding box center [364, 48] width 90 height 201
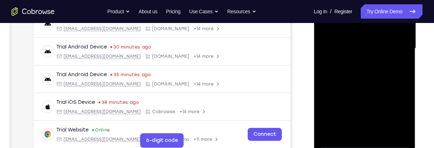
click at [397, 114] on div at bounding box center [364, 48] width 90 height 201
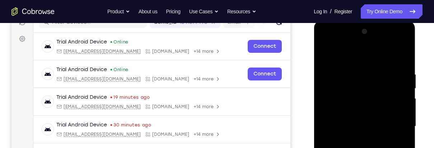
scroll to position [98, 0]
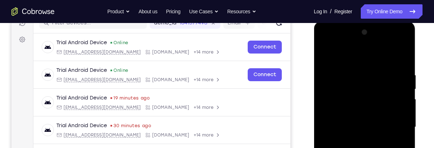
click at [361, 59] on div at bounding box center [364, 127] width 90 height 201
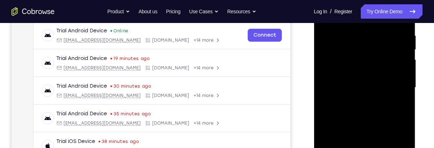
scroll to position [138, 0]
click at [393, 86] on div at bounding box center [364, 86] width 90 height 201
click at [353, 99] on div at bounding box center [364, 86] width 90 height 201
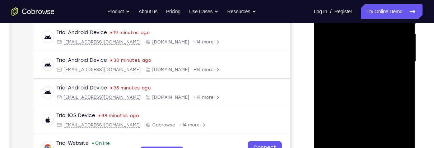
scroll to position [164, 0]
click at [376, 51] on div at bounding box center [364, 61] width 90 height 201
click at [369, 74] on div at bounding box center [364, 61] width 90 height 201
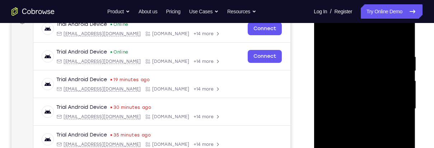
scroll to position [114, 0]
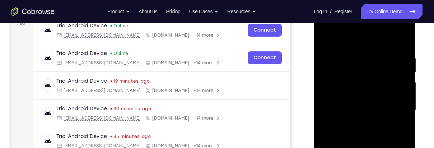
click at [340, 77] on div at bounding box center [364, 110] width 90 height 201
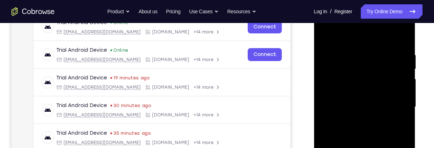
scroll to position [122, 0]
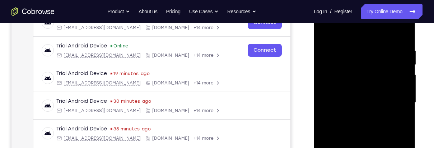
click at [321, 34] on div at bounding box center [364, 102] width 90 height 201
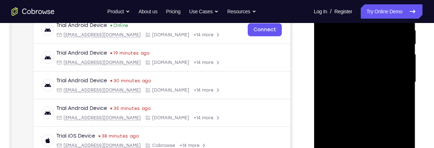
scroll to position [153, 0]
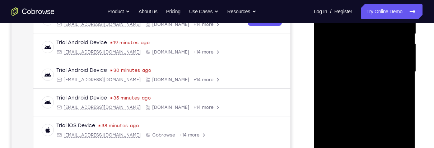
click at [353, 113] on div at bounding box center [364, 71] width 90 height 201
click at [359, 108] on div at bounding box center [364, 71] width 90 height 201
click at [345, 42] on div at bounding box center [364, 71] width 90 height 201
click at [341, 68] on div at bounding box center [364, 71] width 90 height 201
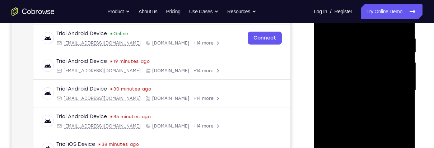
scroll to position [133, 0]
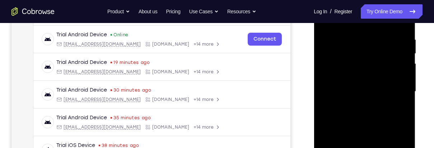
click at [343, 59] on div at bounding box center [364, 91] width 90 height 201
click at [379, 74] on div at bounding box center [364, 91] width 90 height 201
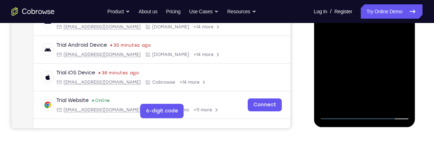
scroll to position [206, 0]
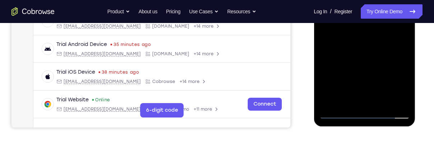
click at [362, 112] on div at bounding box center [364, 18] width 90 height 201
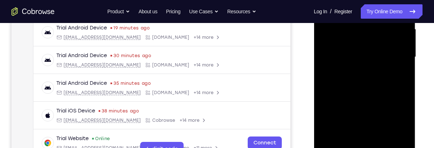
scroll to position [162, 0]
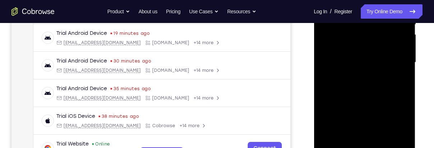
click at [336, 50] on div at bounding box center [364, 62] width 90 height 201
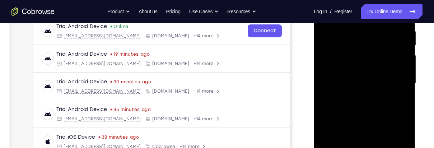
scroll to position [141, 0]
click at [376, 101] on div at bounding box center [364, 83] width 90 height 201
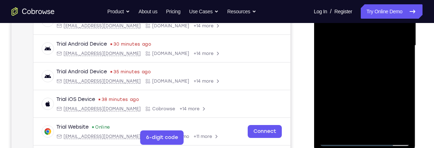
scroll to position [187, 0]
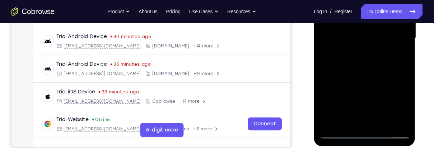
click at [369, 122] on div at bounding box center [364, 38] width 90 height 201
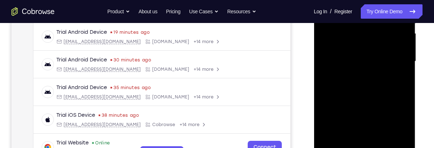
scroll to position [153, 0]
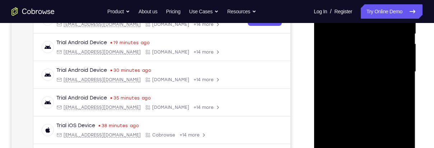
click at [377, 44] on div at bounding box center [364, 71] width 90 height 201
click at [380, 29] on div at bounding box center [364, 71] width 90 height 201
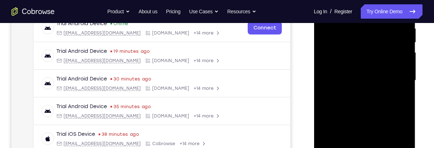
scroll to position [141, 0]
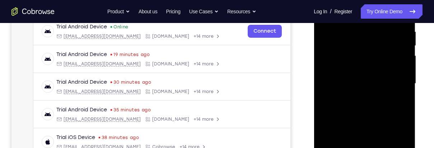
click at [373, 55] on div at bounding box center [364, 83] width 90 height 201
click at [396, 99] on div at bounding box center [364, 83] width 90 height 201
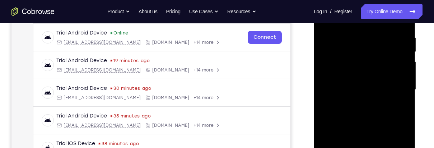
scroll to position [133, 0]
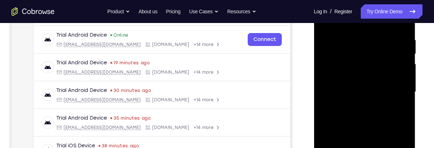
click at [398, 109] on div at bounding box center [364, 91] width 90 height 201
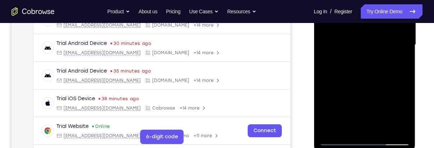
scroll to position [179, 0]
click at [396, 126] on div at bounding box center [364, 45] width 90 height 201
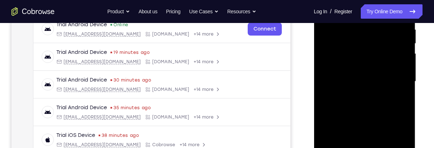
scroll to position [193, 0]
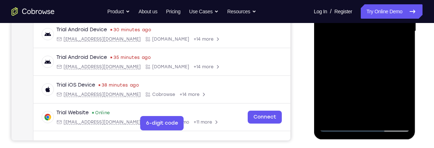
click at [396, 114] on div at bounding box center [364, 31] width 90 height 201
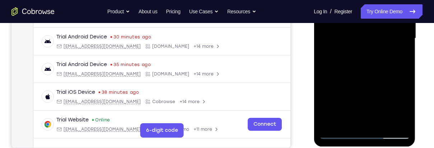
scroll to position [184, 0]
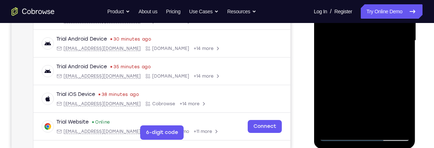
click at [379, 127] on div at bounding box center [364, 40] width 90 height 201
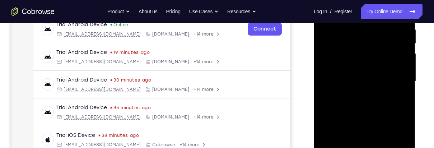
scroll to position [141, 0]
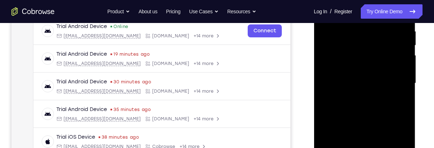
click at [377, 56] on div at bounding box center [364, 83] width 90 height 201
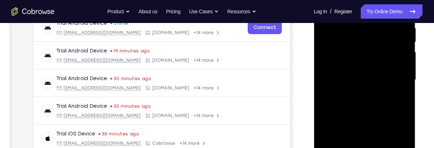
scroll to position [143, 0]
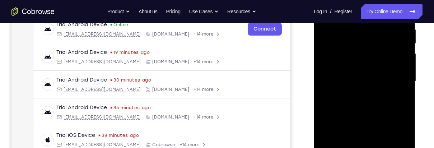
click at [398, 76] on div at bounding box center [364, 81] width 90 height 201
click at [351, 114] on div at bounding box center [364, 81] width 90 height 201
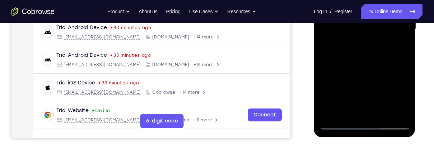
scroll to position [196, 0]
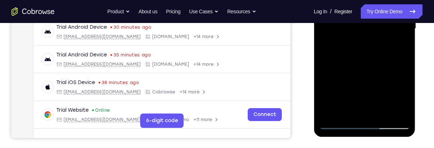
click at [391, 123] on div at bounding box center [364, 28] width 90 height 201
click at [368, 64] on div at bounding box center [364, 28] width 90 height 201
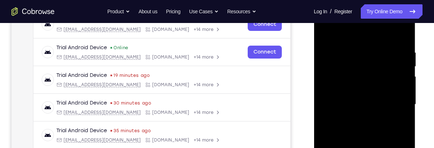
scroll to position [119, 0]
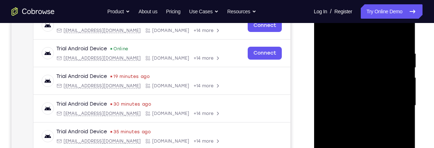
click at [372, 43] on div at bounding box center [364, 105] width 90 height 201
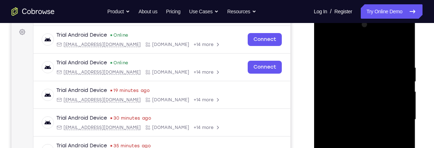
scroll to position [105, 0]
click at [372, 58] on div at bounding box center [364, 119] width 90 height 201
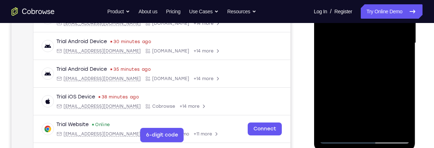
scroll to position [182, 0]
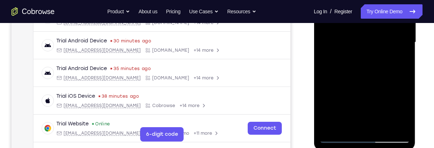
click at [391, 135] on div at bounding box center [364, 42] width 90 height 201
click at [362, 73] on div at bounding box center [364, 42] width 90 height 201
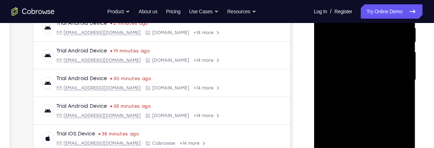
scroll to position [144, 0]
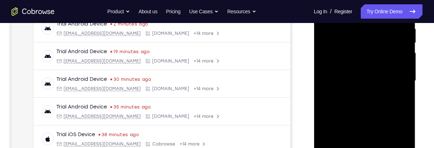
click at [379, 50] on div at bounding box center [364, 80] width 90 height 201
click at [366, 113] on div at bounding box center [364, 80] width 90 height 201
click at [384, 68] on div at bounding box center [364, 80] width 90 height 201
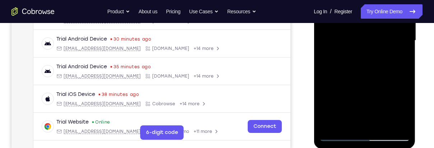
scroll to position [185, 0]
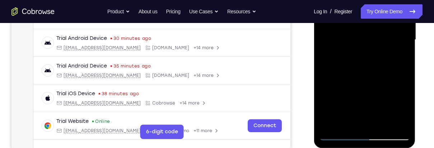
click at [376, 69] on div at bounding box center [364, 39] width 90 height 201
click at [383, 123] on div at bounding box center [364, 39] width 90 height 201
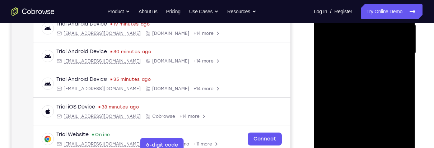
scroll to position [161, 0]
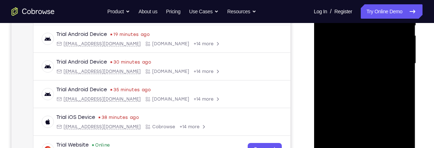
click at [339, 100] on div at bounding box center [364, 63] width 90 height 201
click at [377, 58] on div at bounding box center [364, 63] width 90 height 201
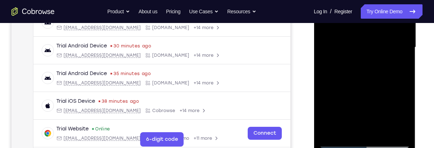
scroll to position [179, 0]
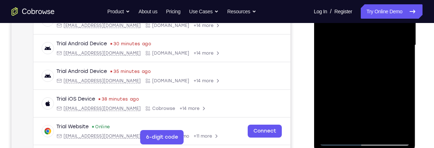
click at [350, 65] on div at bounding box center [364, 45] width 90 height 201
click at [345, 128] on div at bounding box center [364, 45] width 90 height 201
click at [383, 87] on div at bounding box center [364, 45] width 90 height 201
click at [399, 58] on div at bounding box center [364, 45] width 90 height 201
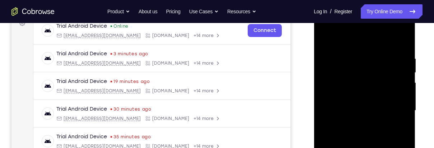
scroll to position [110, 0]
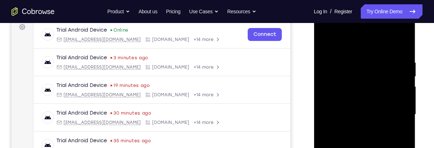
click at [323, 42] on div at bounding box center [364, 114] width 90 height 201
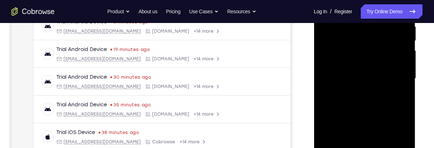
scroll to position [146, 0]
click at [369, 88] on div at bounding box center [364, 78] width 90 height 201
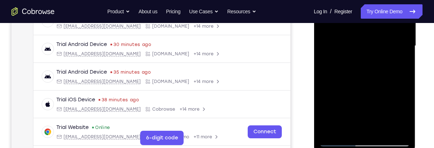
scroll to position [195, 0]
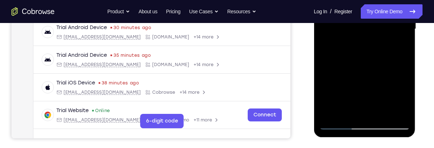
click at [400, 99] on div at bounding box center [364, 29] width 90 height 201
click at [401, 101] on div at bounding box center [364, 29] width 90 height 201
click at [401, 99] on div at bounding box center [364, 29] width 90 height 201
click at [400, 99] on div at bounding box center [364, 29] width 90 height 201
click at [398, 48] on div at bounding box center [364, 29] width 90 height 201
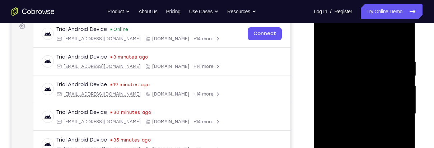
scroll to position [110, 0]
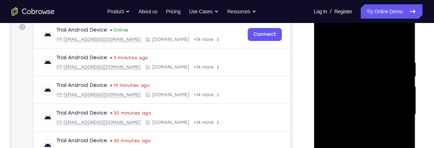
click at [325, 44] on div at bounding box center [364, 114] width 90 height 201
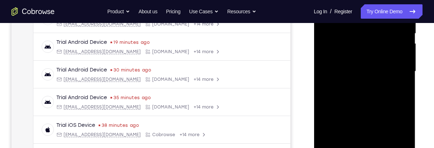
scroll to position [153, 0]
click at [343, 69] on div at bounding box center [364, 71] width 90 height 201
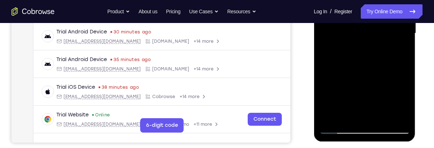
scroll to position [189, 0]
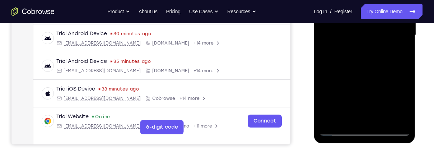
click at [398, 52] on div at bounding box center [364, 35] width 90 height 201
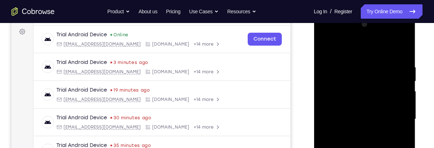
scroll to position [105, 0]
click at [373, 100] on div at bounding box center [364, 119] width 90 height 201
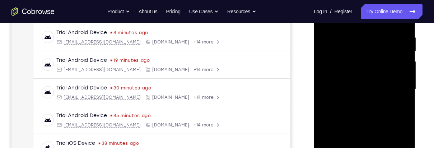
scroll to position [158, 0]
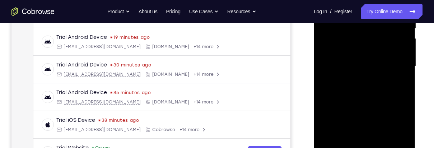
click at [393, 112] on div at bounding box center [364, 66] width 90 height 201
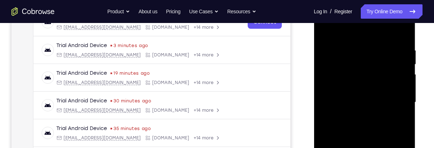
scroll to position [118, 0]
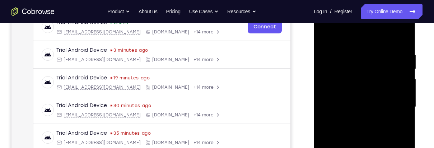
click at [323, 36] on div at bounding box center [364, 106] width 90 height 201
